Goal: Task Accomplishment & Management: Complete application form

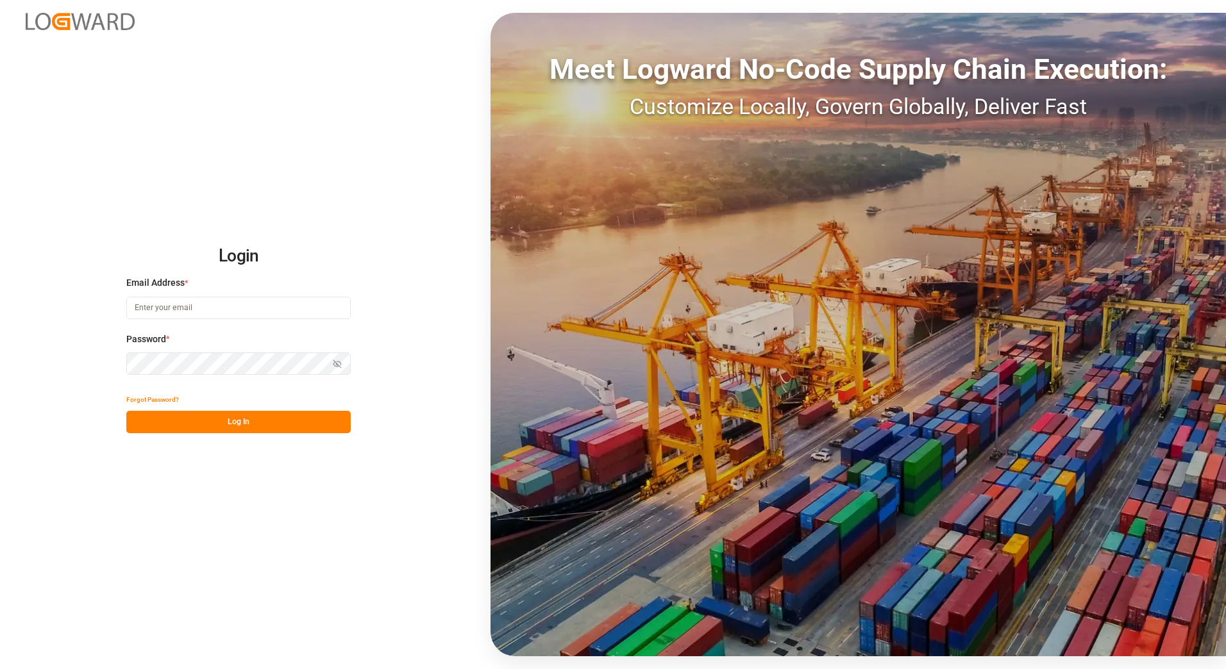
type input "[PERSON_NAME][EMAIL_ADDRESS][PERSON_NAME][DOMAIN_NAME]"
click at [211, 419] on button "Log In" at bounding box center [238, 422] width 224 height 22
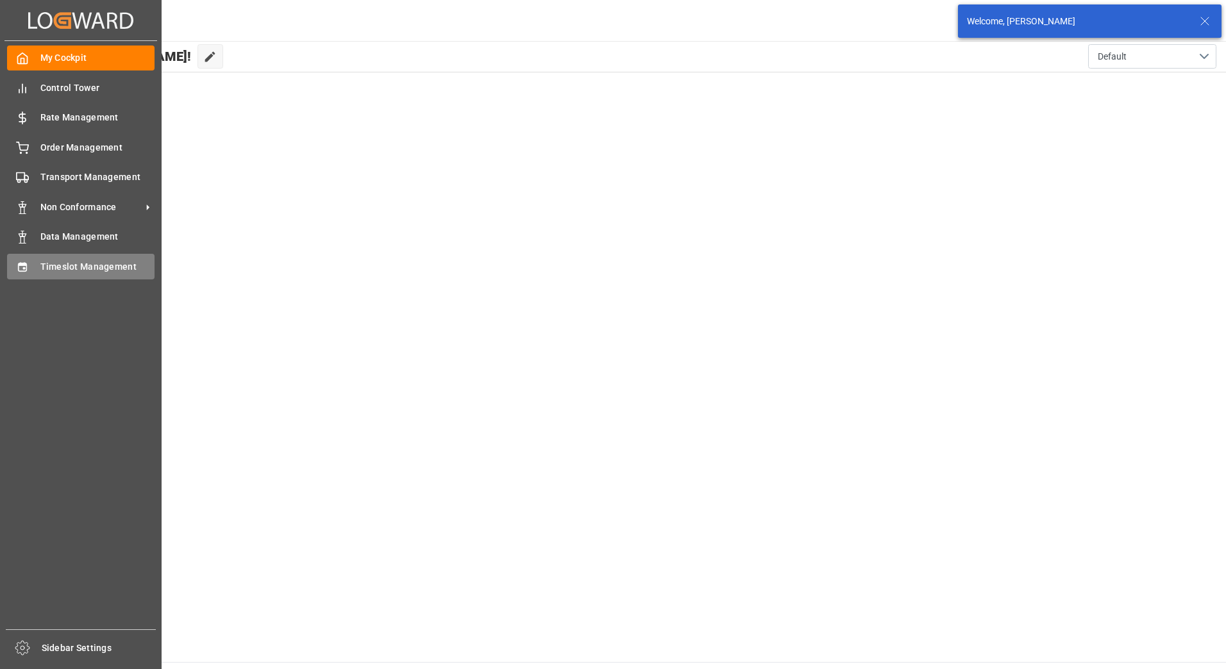
click at [47, 268] on span "Timeslot Management" at bounding box center [97, 266] width 115 height 13
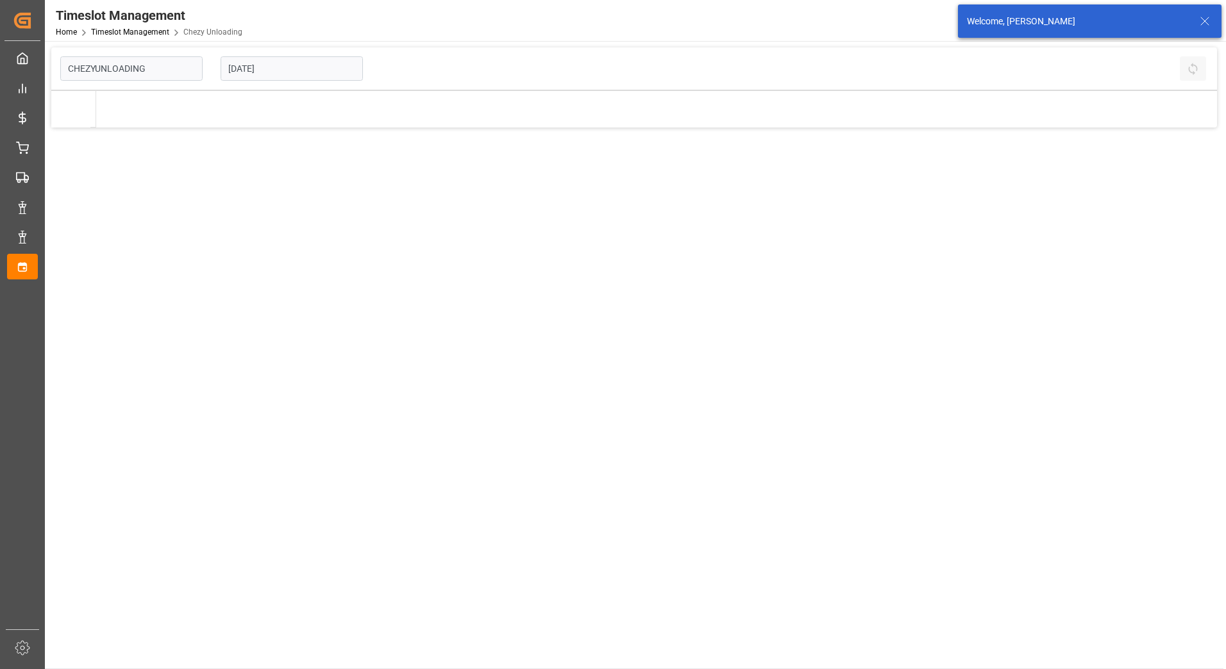
type input "Chezy Unloading"
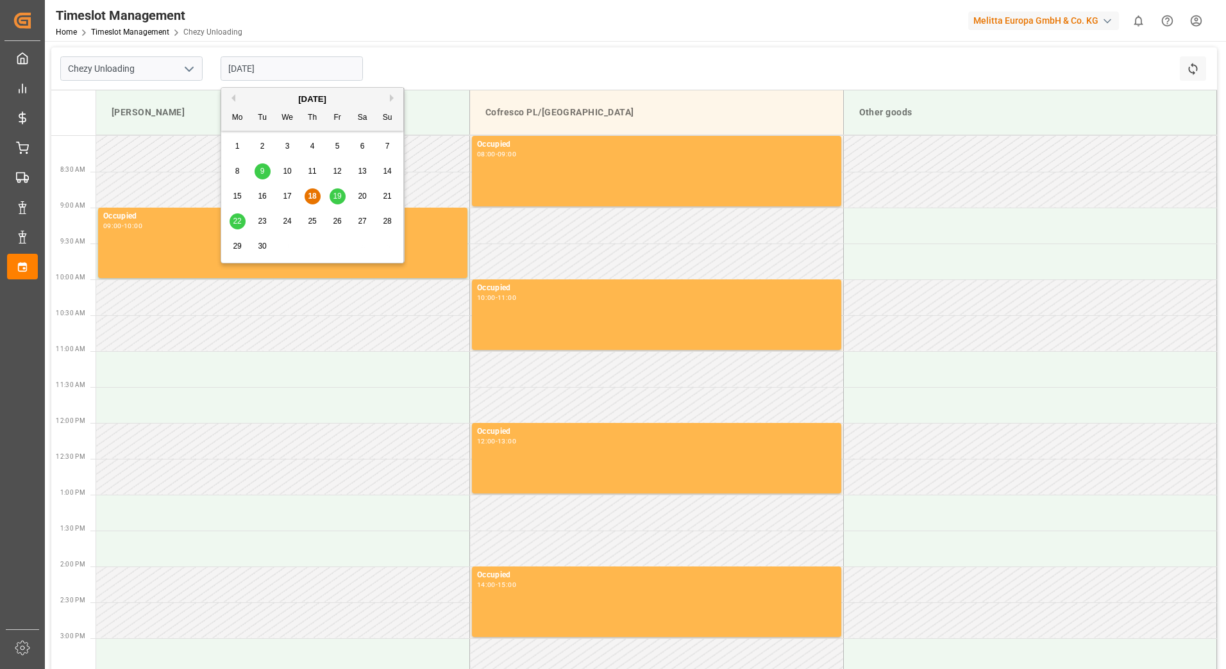
click at [278, 69] on input "[DATE]" at bounding box center [292, 68] width 142 height 24
click at [262, 221] on span "23" at bounding box center [262, 221] width 8 height 9
type input "[DATE]"
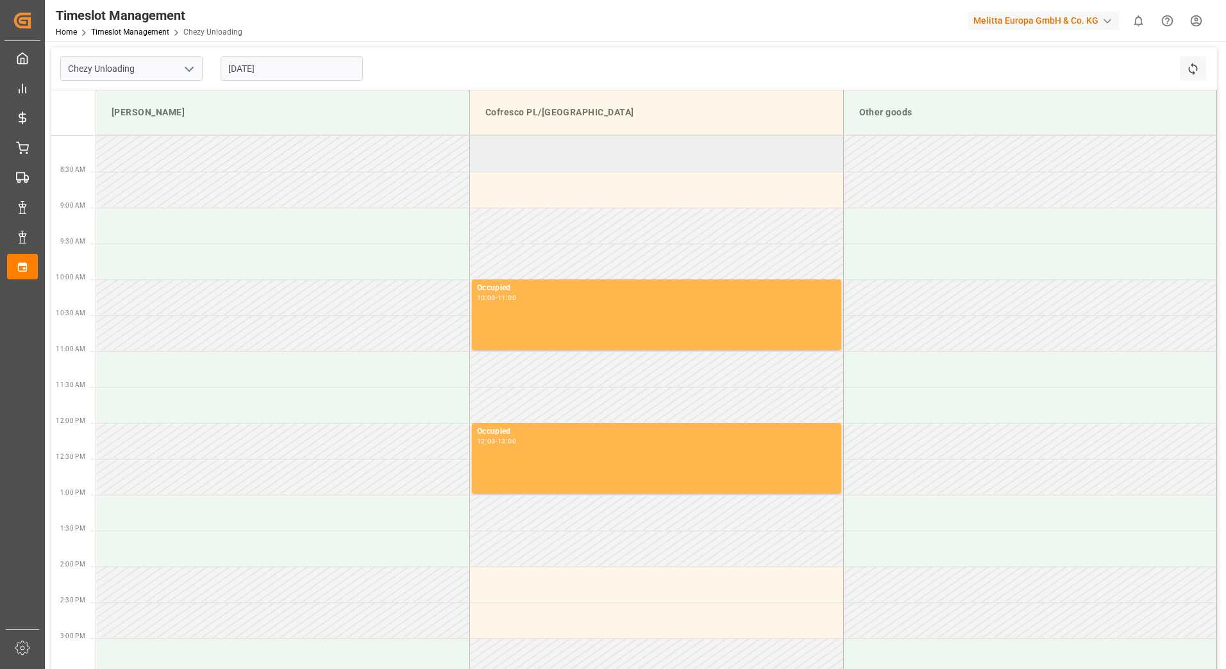
click at [557, 151] on td at bounding box center [657, 154] width 374 height 36
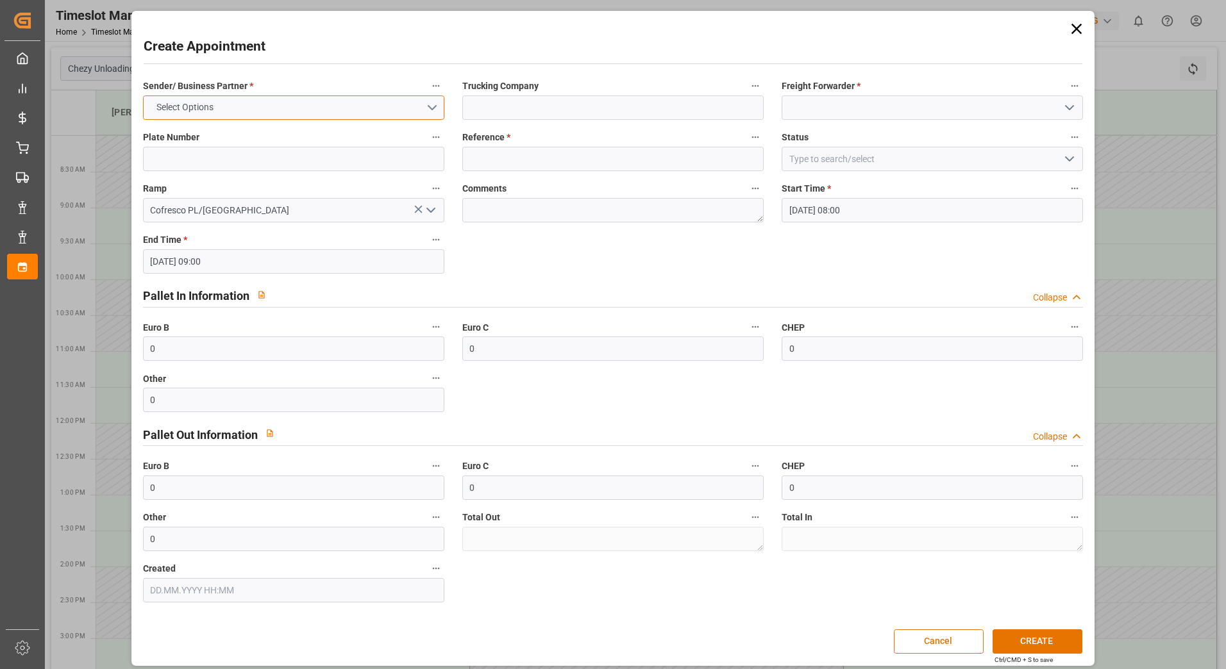
click at [424, 105] on button "Select Options" at bounding box center [293, 108] width 301 height 24
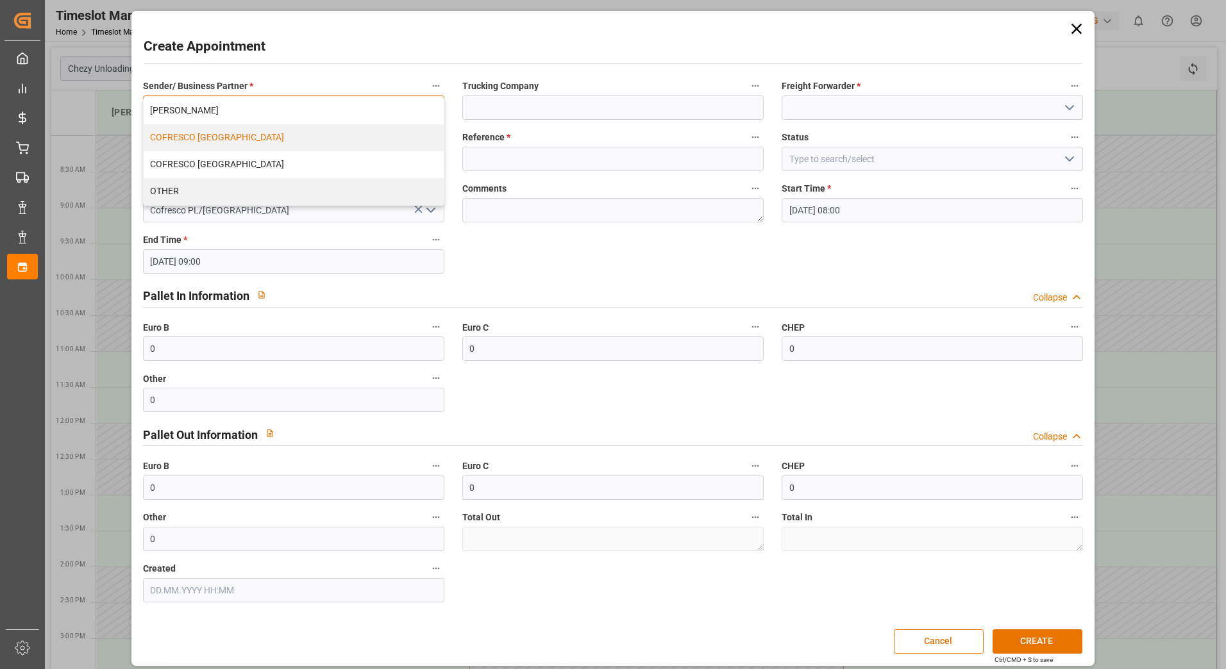
click at [360, 143] on div "COFRESCO [GEOGRAPHIC_DATA]" at bounding box center [294, 137] width 300 height 27
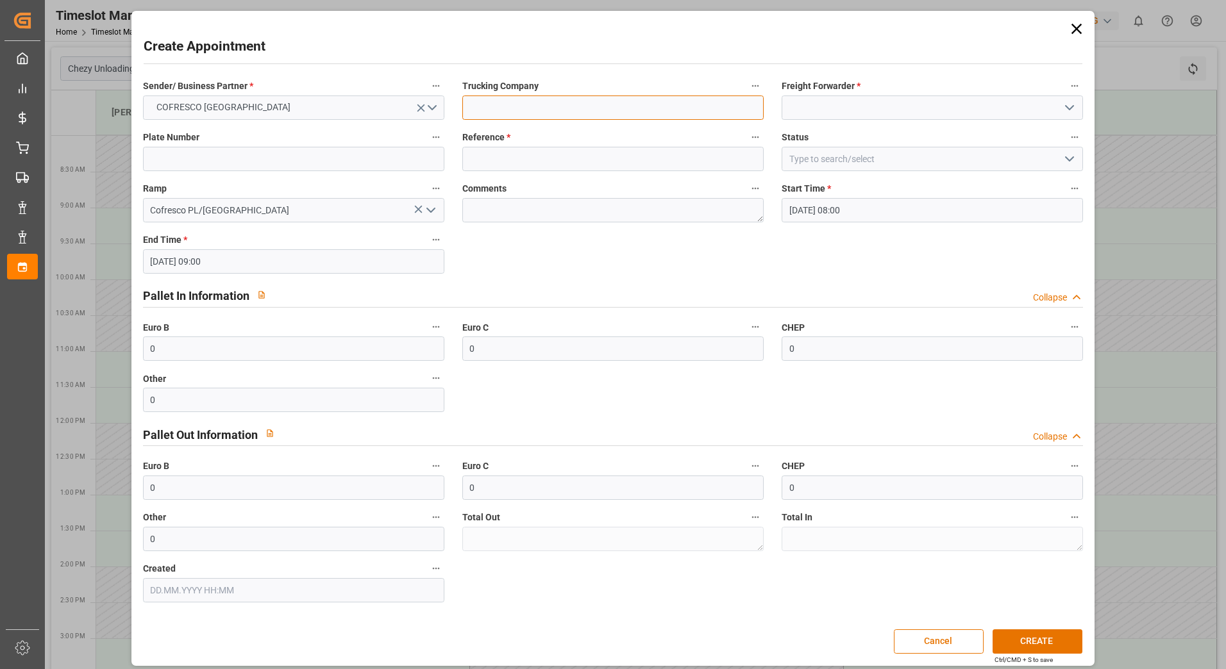
click at [568, 100] on input at bounding box center [612, 108] width 301 height 24
type input "[PERSON_NAME]"
click at [814, 99] on input at bounding box center [931, 108] width 301 height 24
click at [1067, 112] on icon "open menu" at bounding box center [1069, 107] width 15 height 15
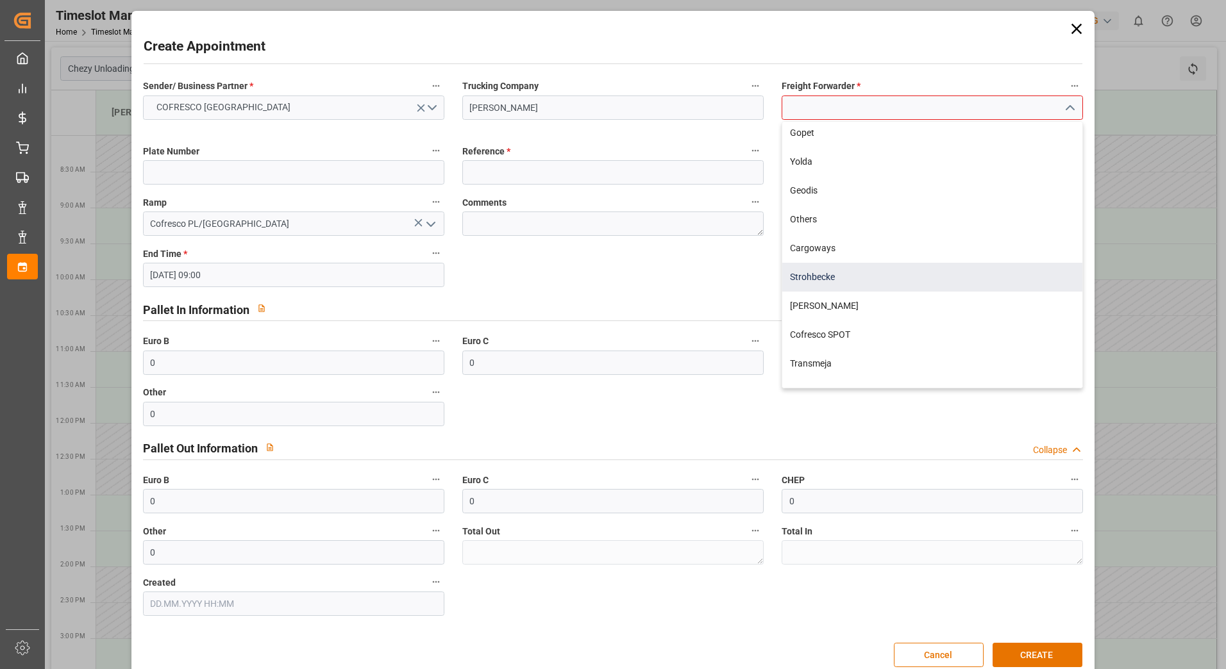
scroll to position [212, 0]
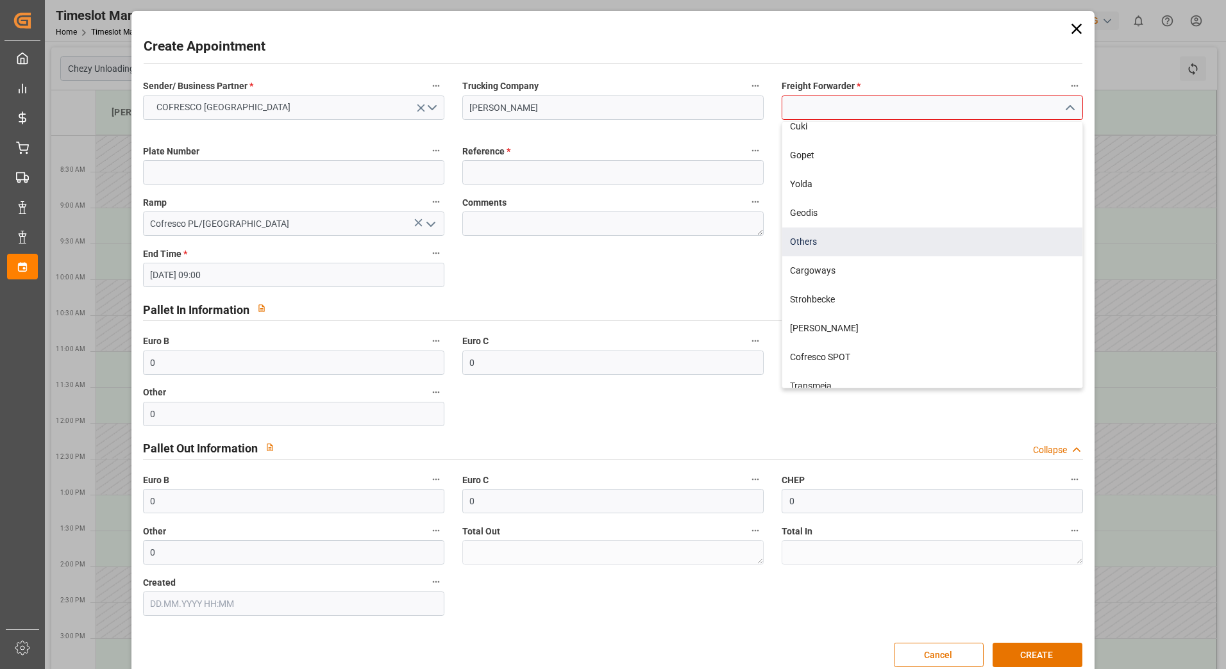
click at [830, 234] on div "Others" at bounding box center [932, 242] width 300 height 29
type input "Others"
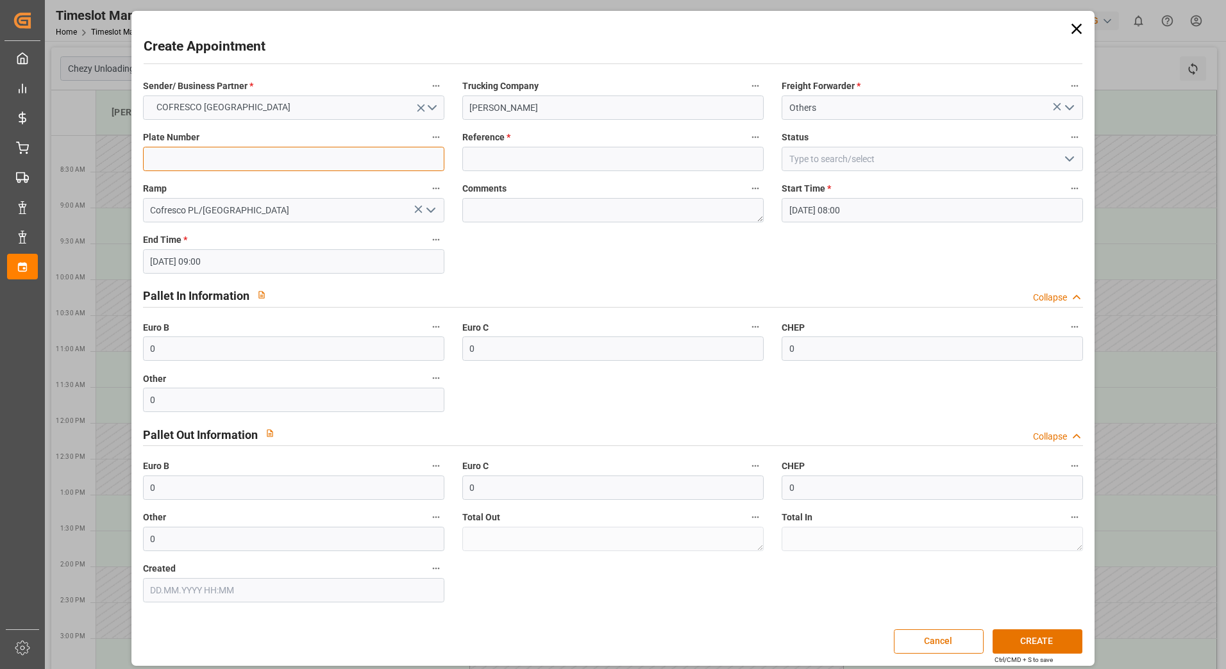
click at [251, 152] on input at bounding box center [293, 159] width 301 height 24
paste input "489685"
type input "489685"
click at [499, 156] on input at bounding box center [612, 159] width 301 height 24
paste input "489685"
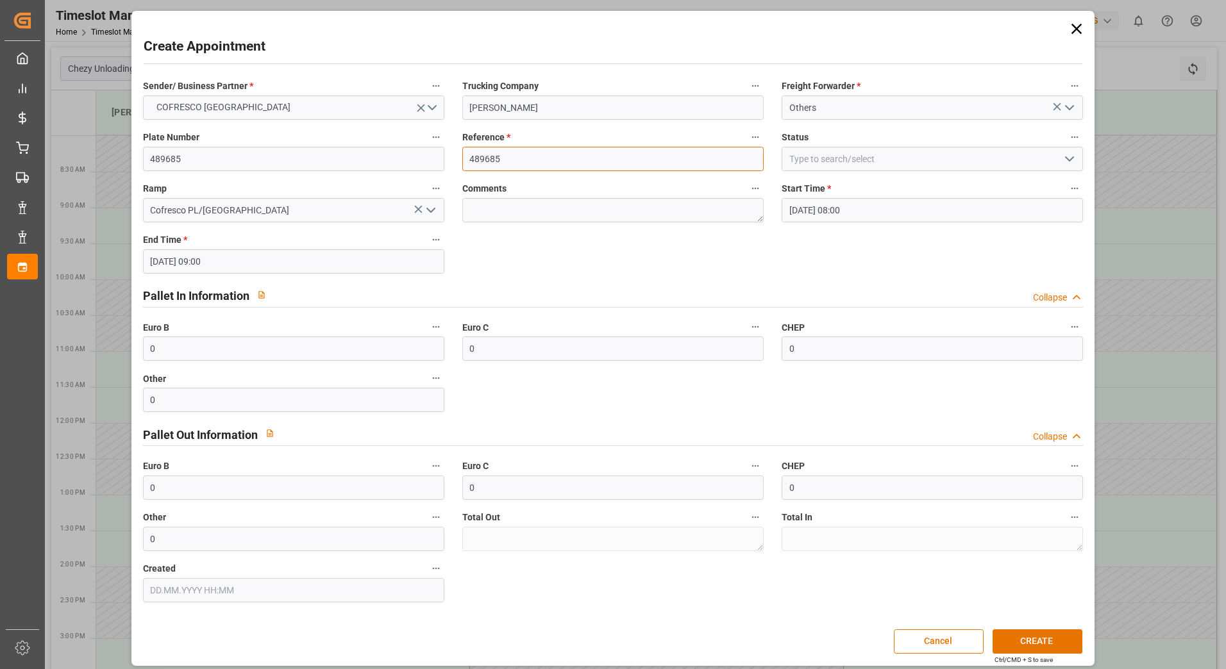
type input "489685"
click at [955, 149] on input at bounding box center [931, 159] width 301 height 24
click at [953, 154] on input at bounding box center [931, 159] width 301 height 24
drag, startPoint x: 1031, startPoint y: 156, endPoint x: 1074, endPoint y: 166, distance: 44.8
click at [1035, 156] on input at bounding box center [931, 159] width 301 height 24
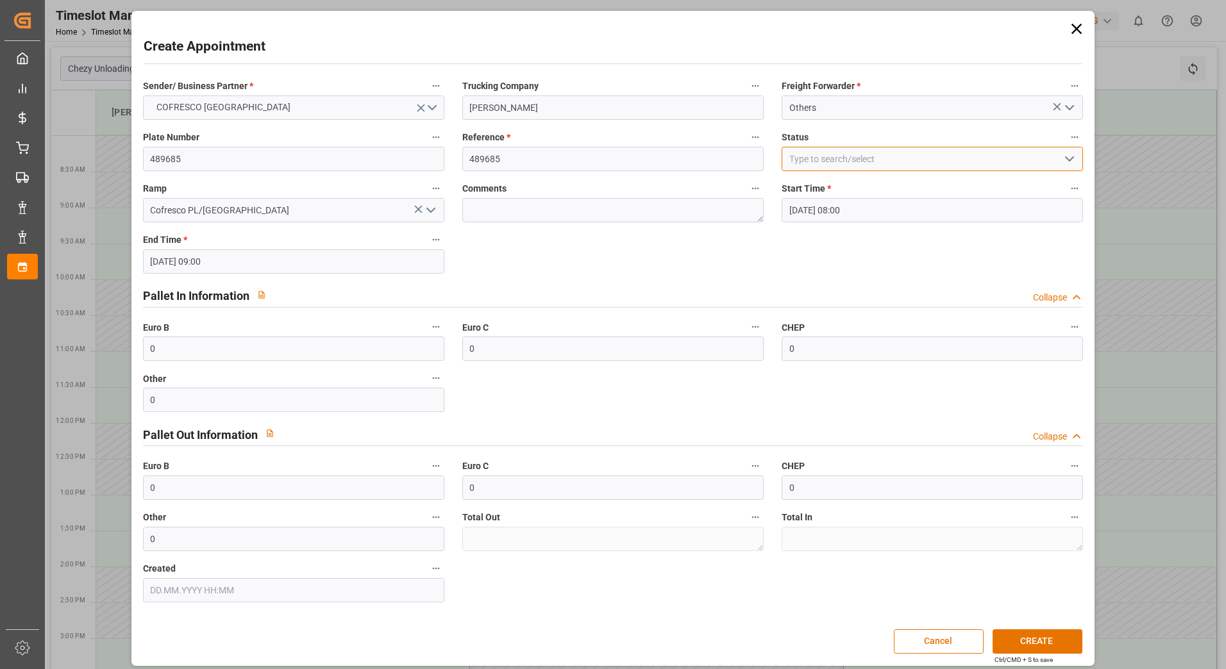
click at [1074, 166] on input at bounding box center [931, 159] width 301 height 24
click at [1066, 160] on polyline "open menu" at bounding box center [1069, 159] width 8 height 4
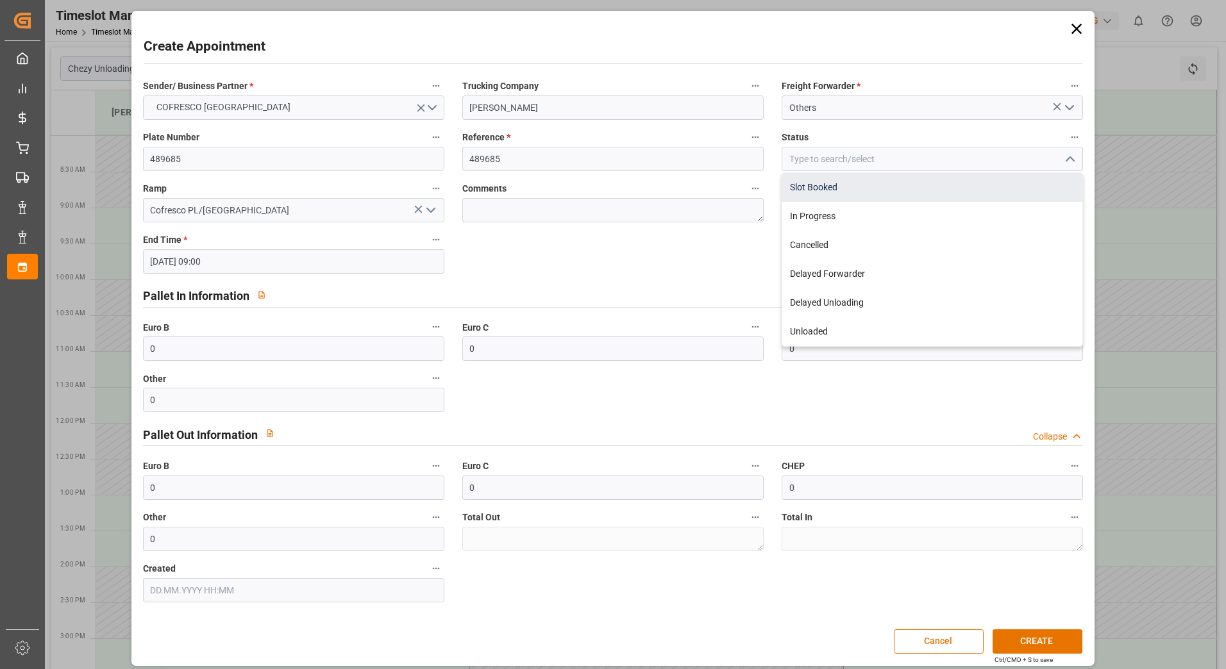
click at [868, 195] on div "Slot Booked" at bounding box center [932, 187] width 300 height 29
type input "Slot Booked"
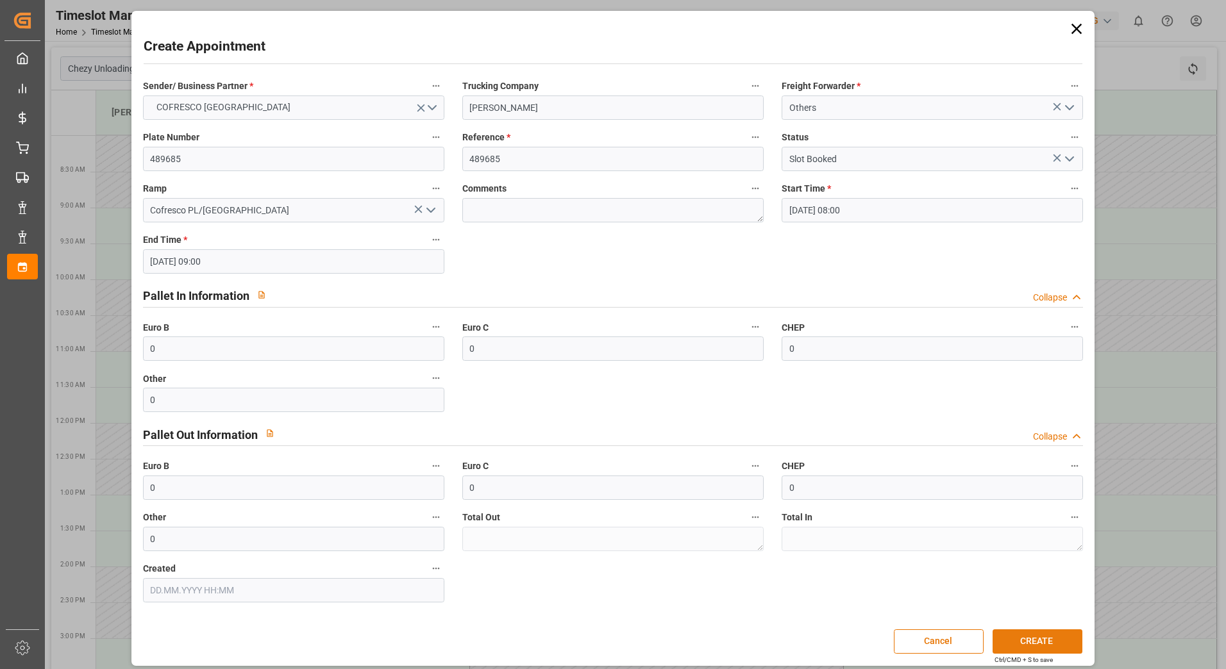
click at [1040, 639] on button "CREATE" at bounding box center [1037, 642] width 90 height 24
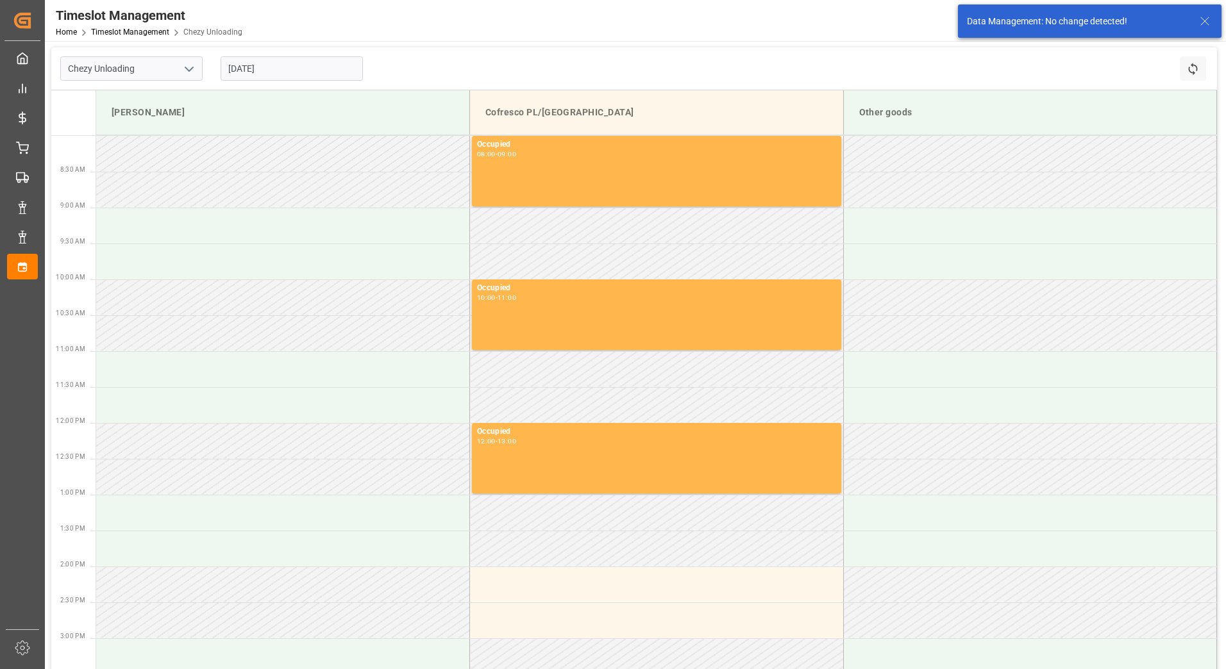
click at [269, 67] on input "[DATE]" at bounding box center [292, 68] width 142 height 24
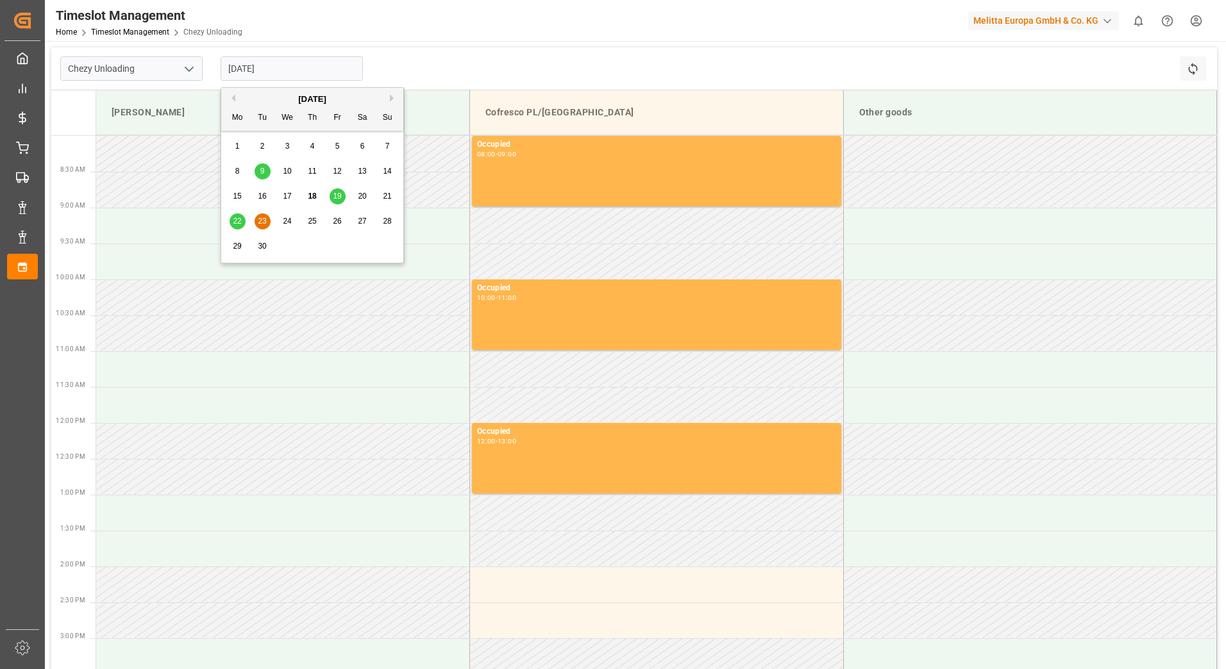
click at [287, 225] on span "24" at bounding box center [287, 221] width 8 height 9
type input "[DATE]"
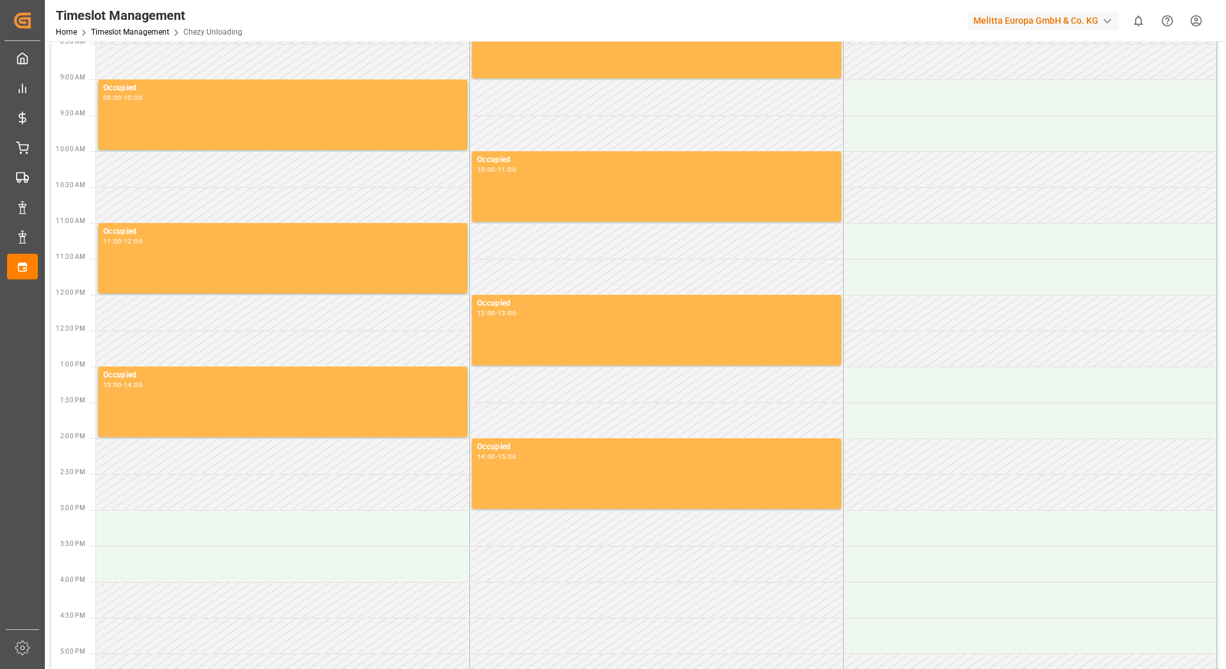
scroll to position [64, 0]
